Goal: Information Seeking & Learning: Learn about a topic

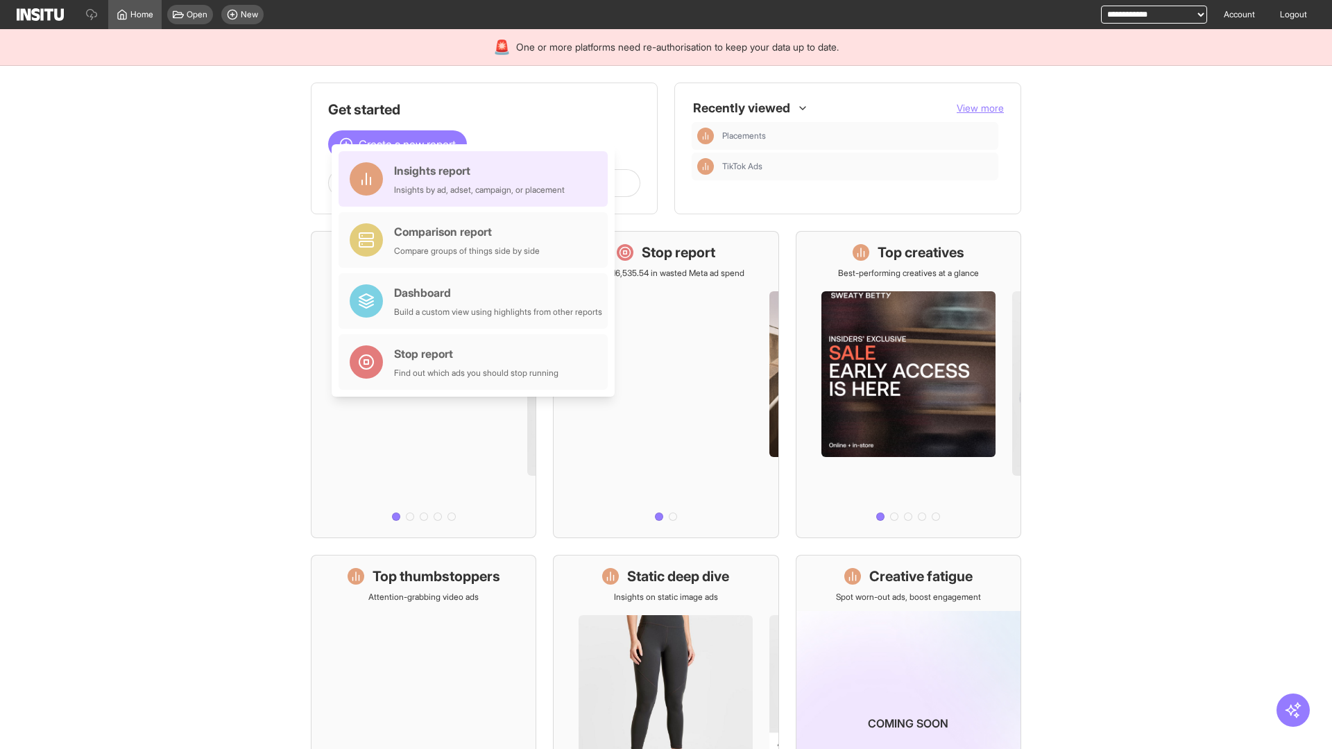
click at [477, 179] on div "Insights report Insights by ad, adset, campaign, or placement" at bounding box center [479, 178] width 171 height 33
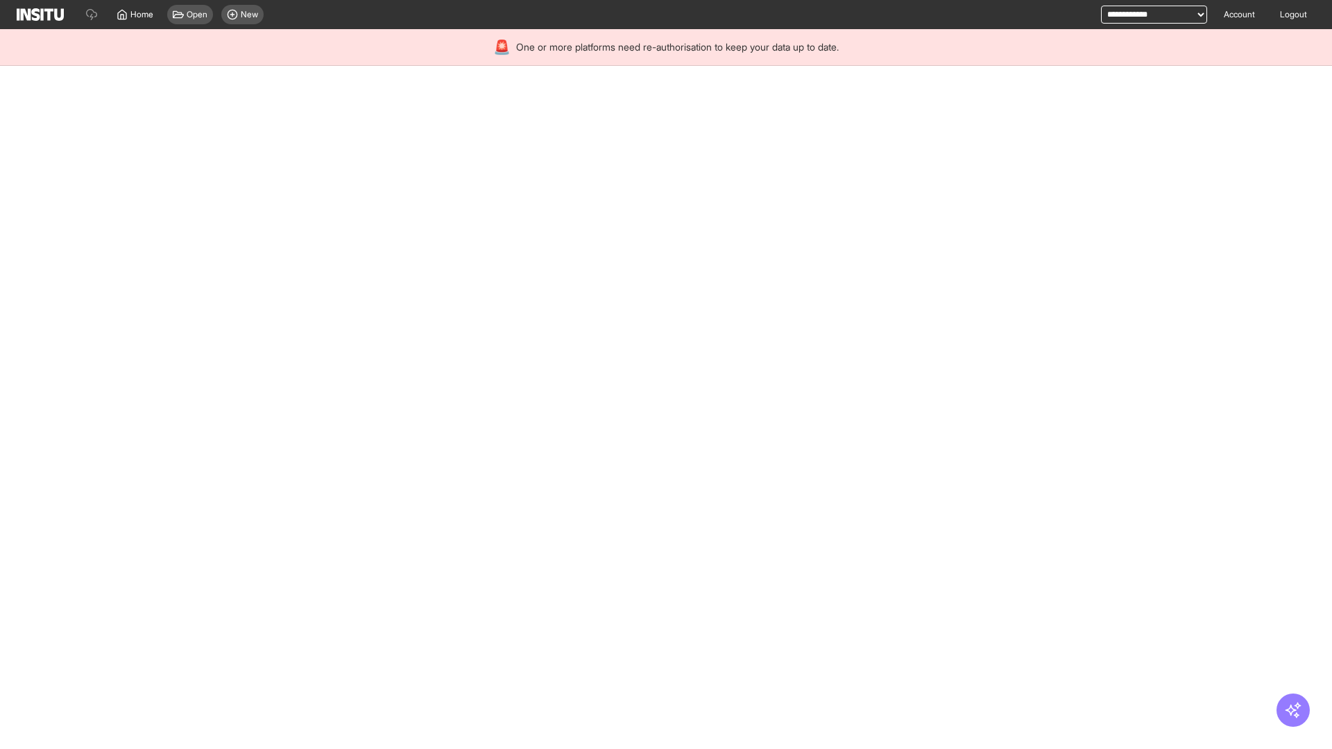
select select "**"
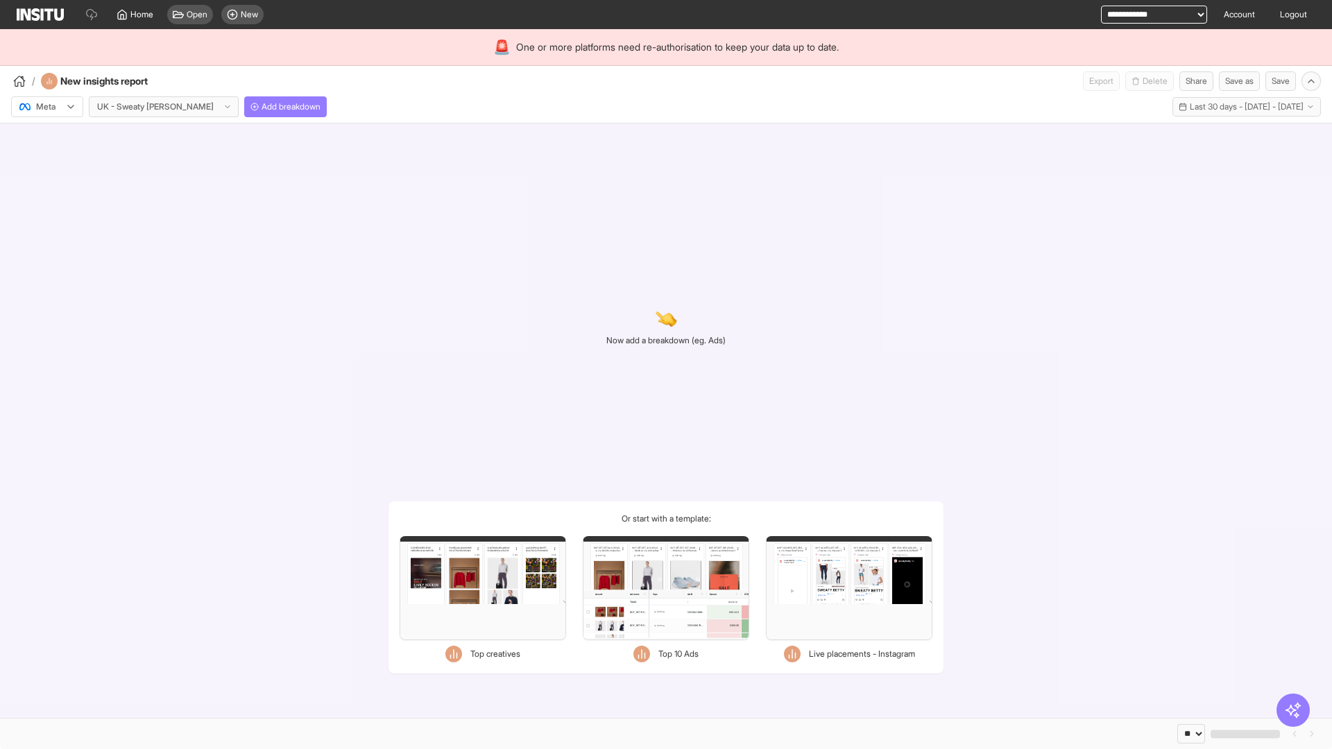
click at [47, 107] on div at bounding box center [37, 107] width 39 height 14
click at [46, 137] on span "Meta" at bounding box center [46, 136] width 19 height 12
click at [262, 107] on span "Add breakdown" at bounding box center [291, 106] width 59 height 11
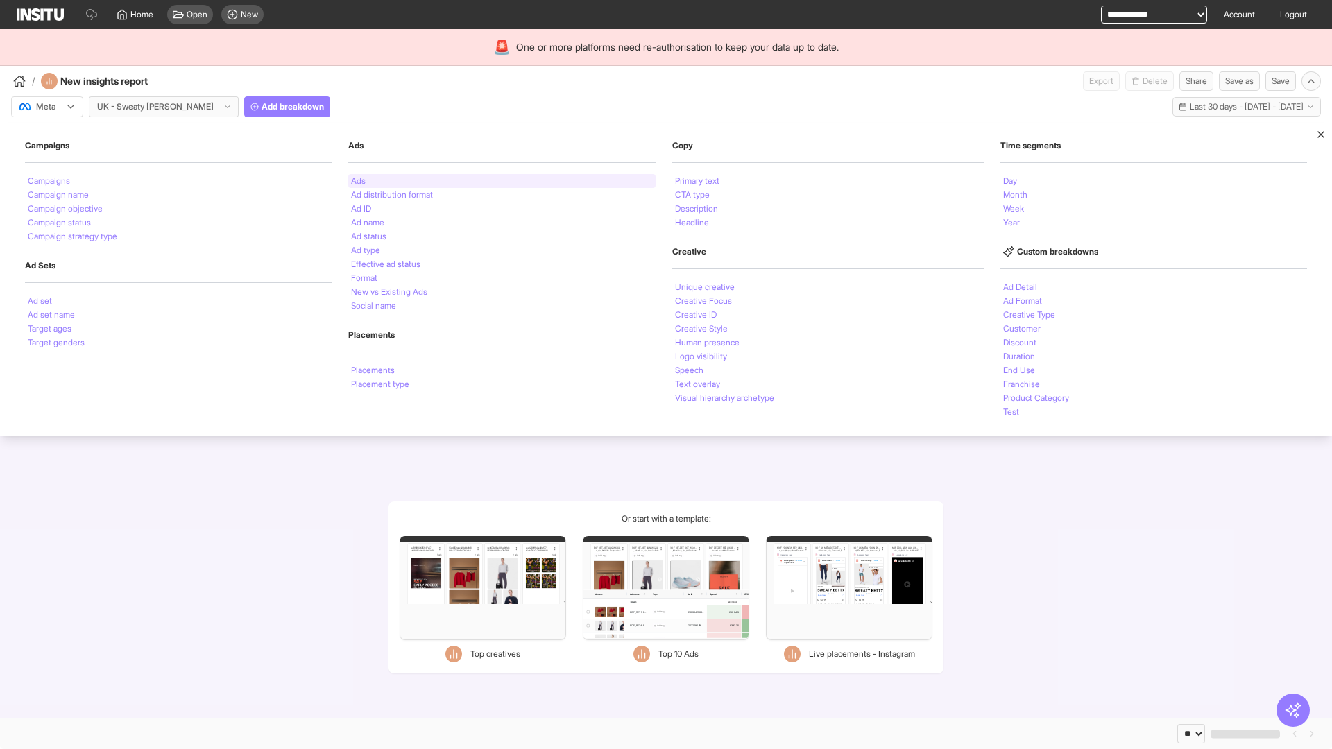
click at [357, 181] on li "Ads" at bounding box center [358, 181] width 15 height 8
